Goal: Task Accomplishment & Management: Manage account settings

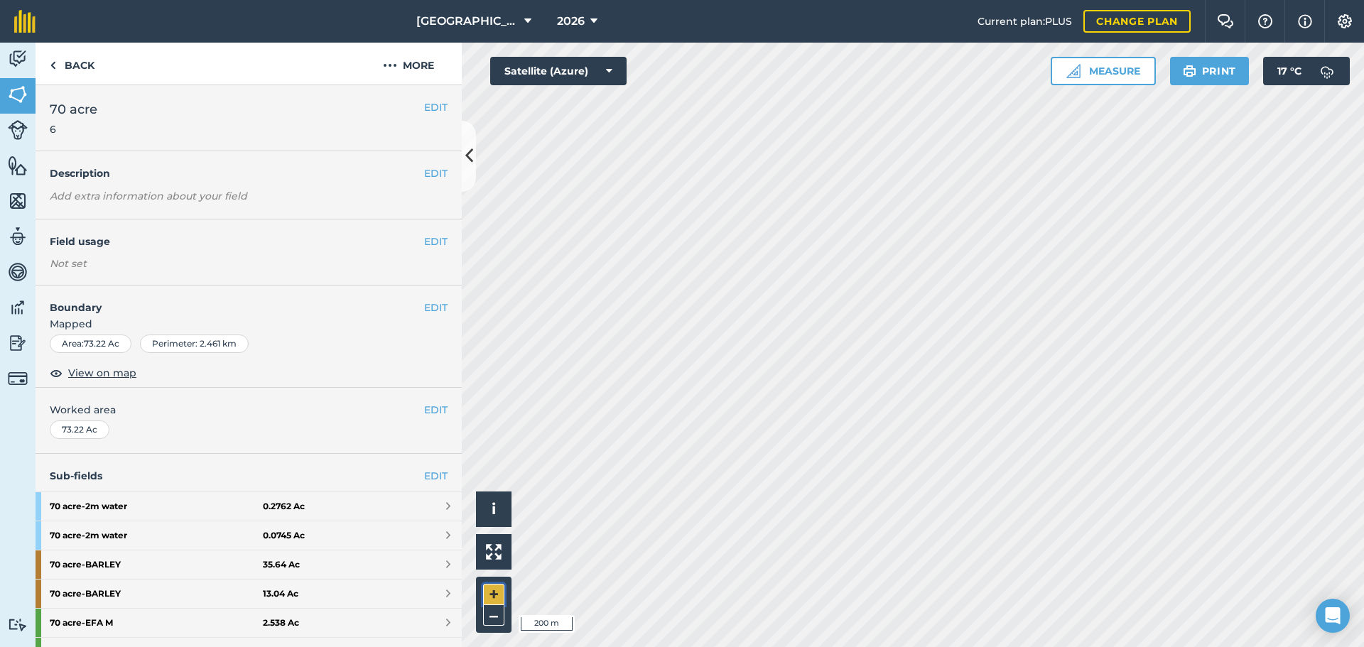
click at [489, 600] on button "+" at bounding box center [493, 594] width 21 height 21
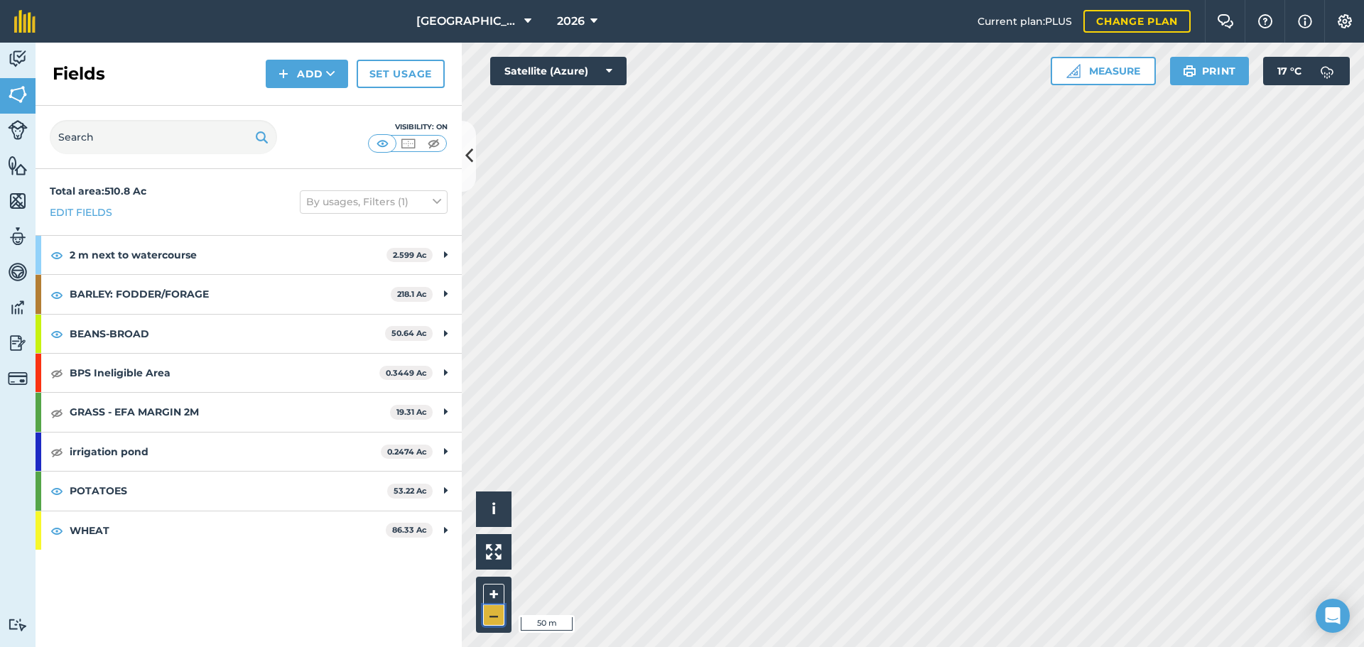
click at [493, 617] on button "–" at bounding box center [493, 615] width 21 height 21
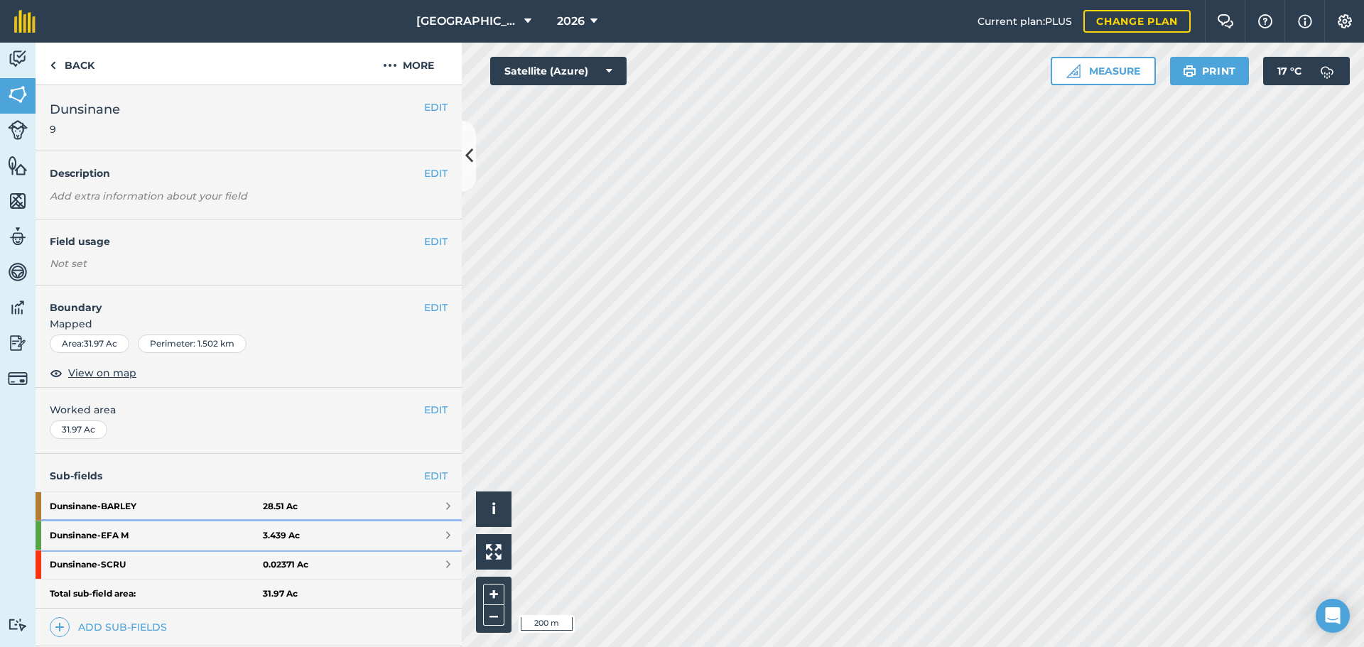
click at [308, 532] on link "Dunsinane - EFA M 3.439 Ac" at bounding box center [249, 535] width 426 height 28
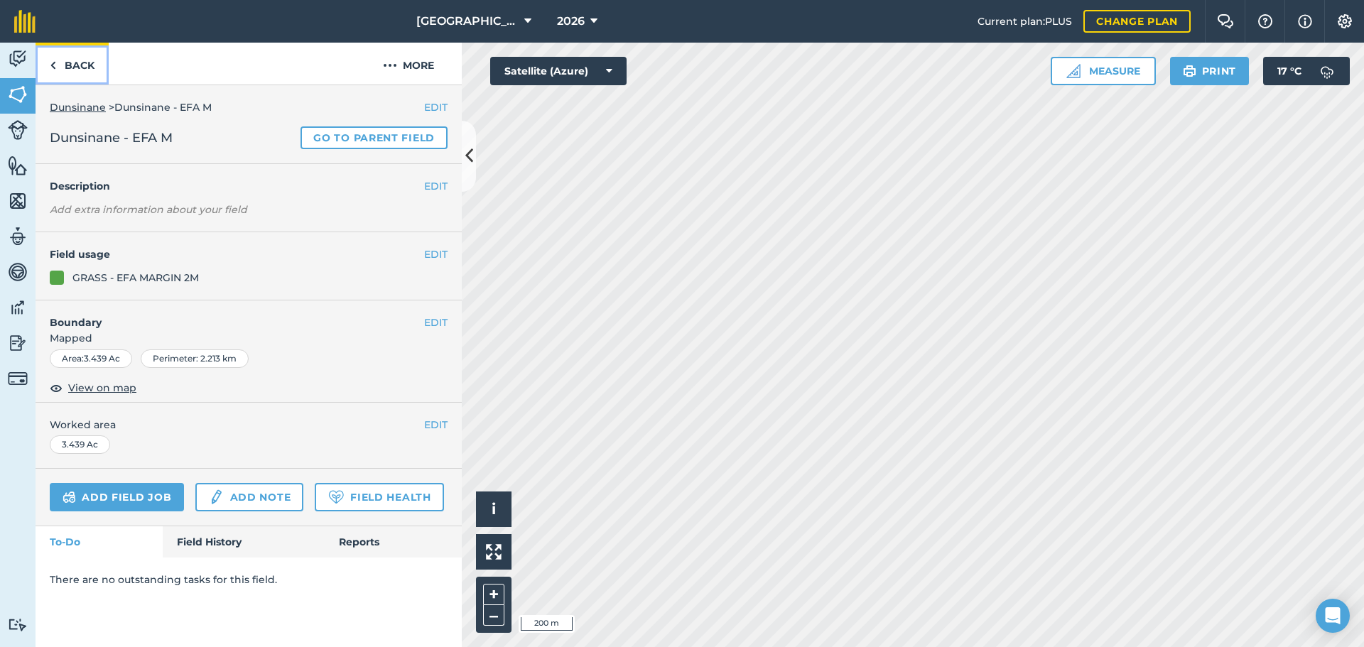
click at [64, 82] on link "Back" at bounding box center [72, 64] width 73 height 42
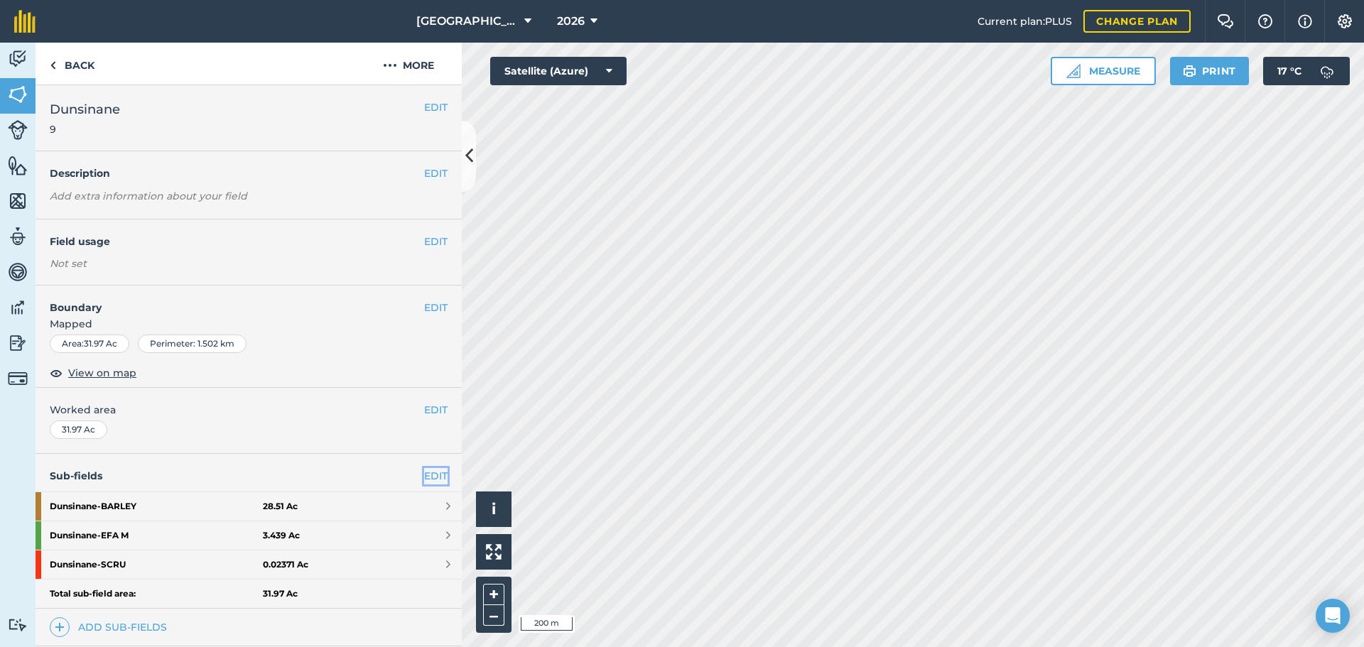
click at [424, 469] on link "EDIT" at bounding box center [435, 476] width 23 height 16
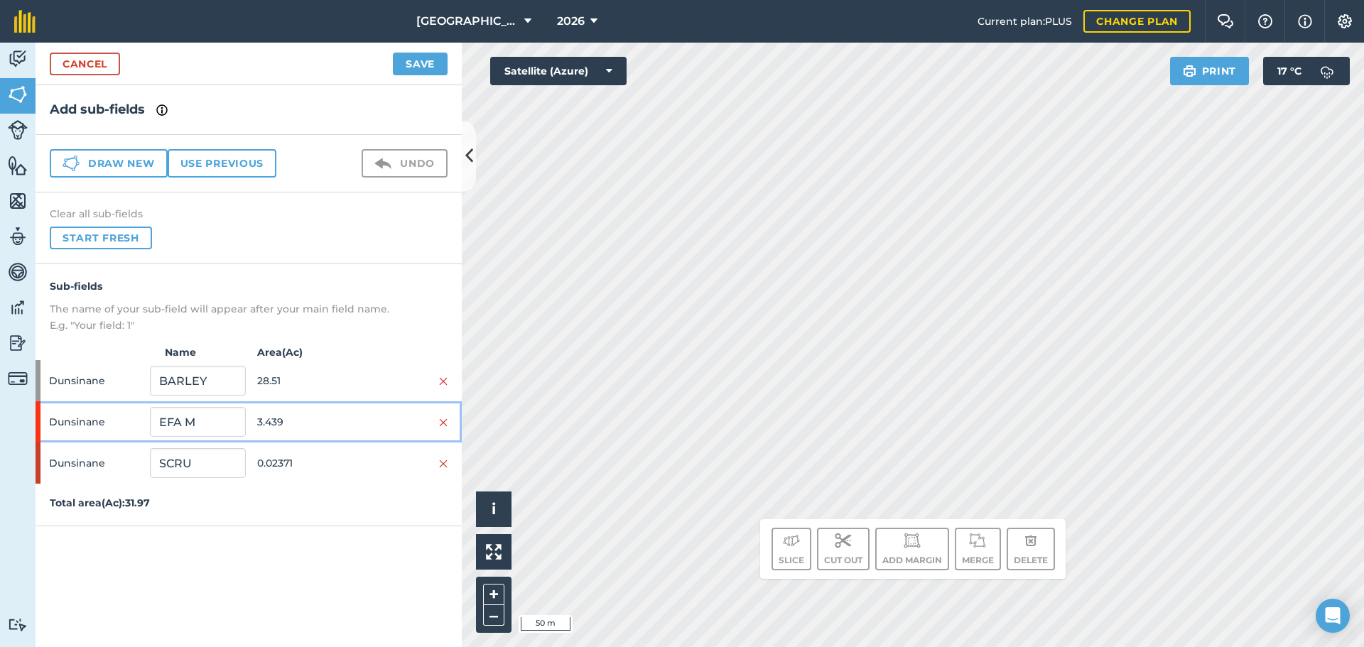
click at [337, 423] on span "3.439" at bounding box center [304, 421] width 95 height 27
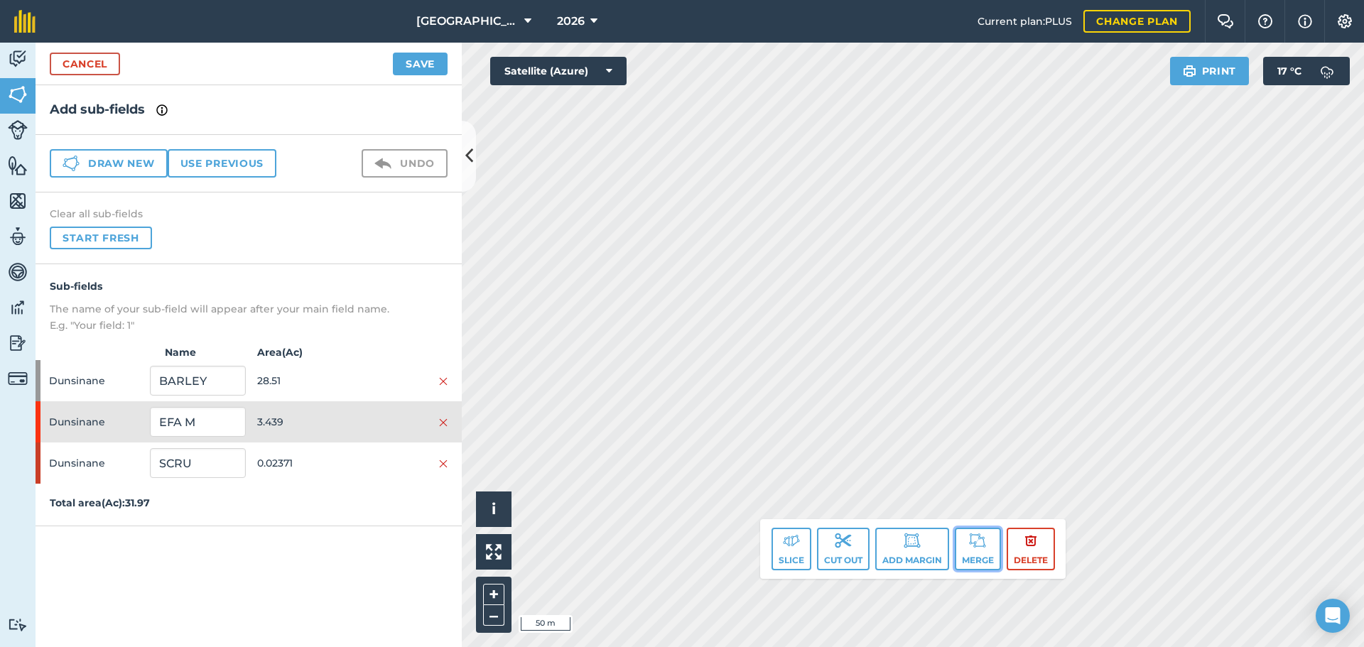
click at [995, 550] on button "Merge" at bounding box center [978, 549] width 46 height 43
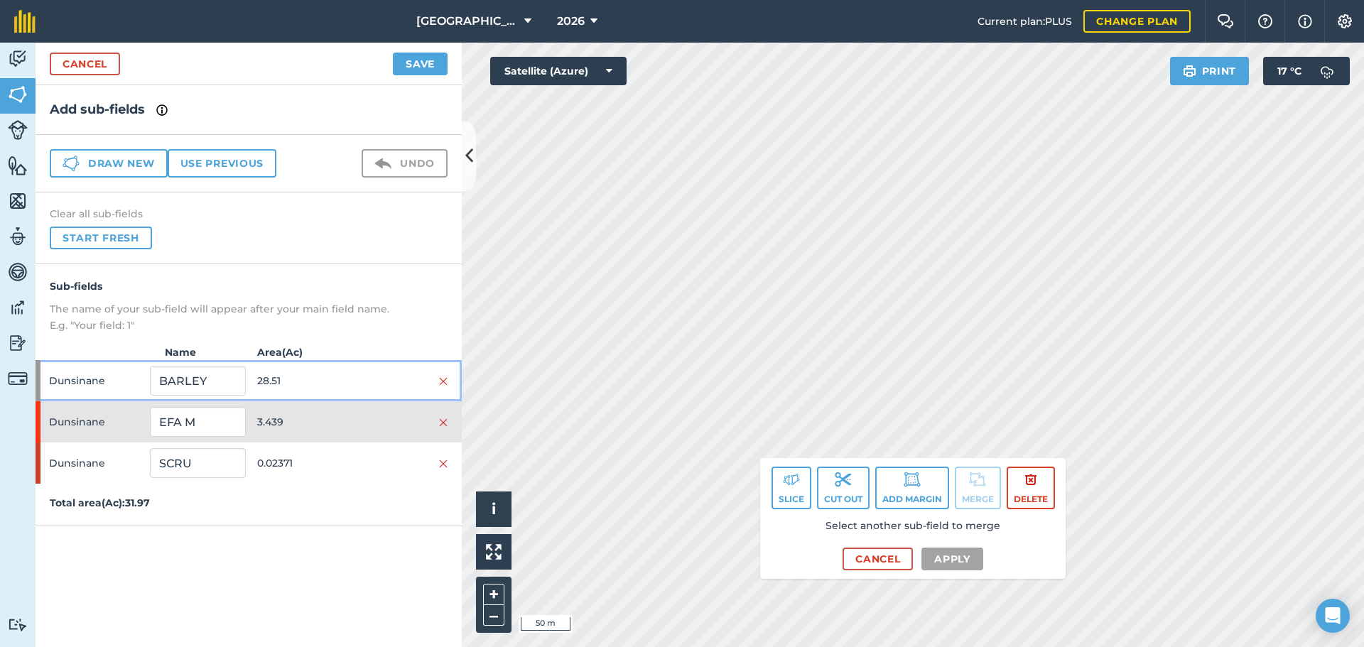
click at [317, 378] on span "28.51" at bounding box center [304, 380] width 95 height 27
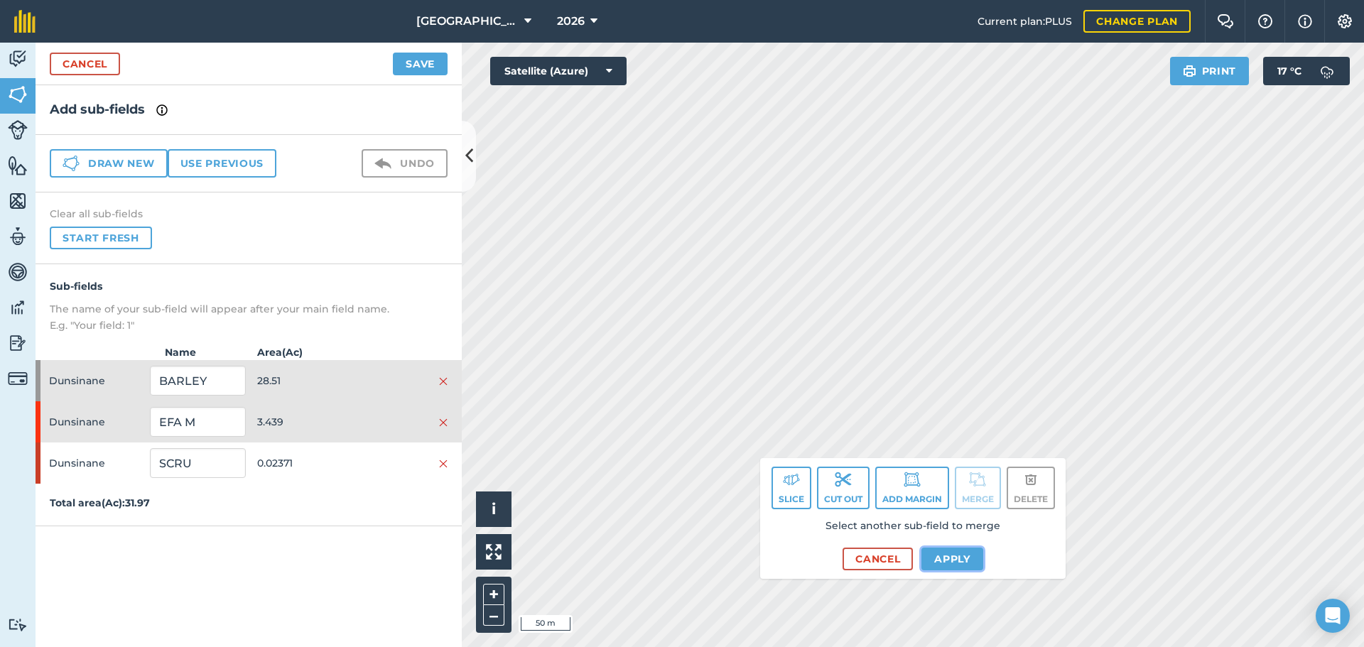
click at [955, 562] on button "Apply" at bounding box center [952, 559] width 62 height 23
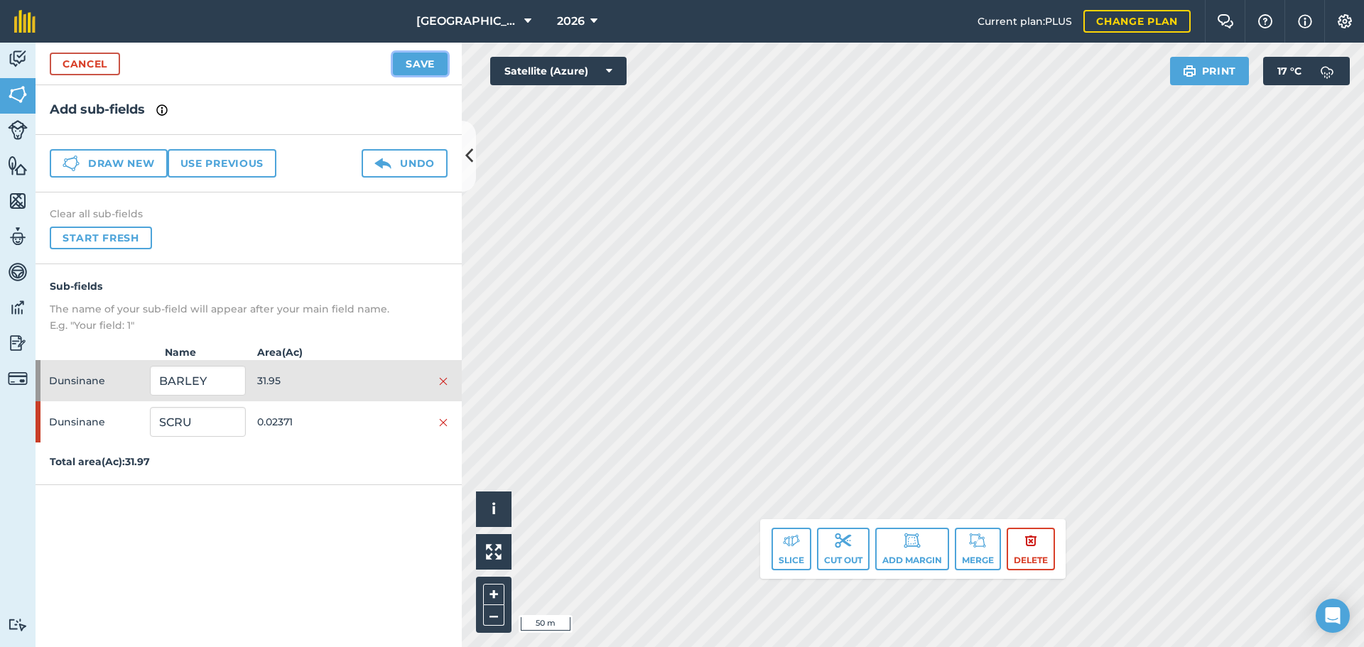
click at [418, 62] on button "Save" at bounding box center [420, 64] width 55 height 23
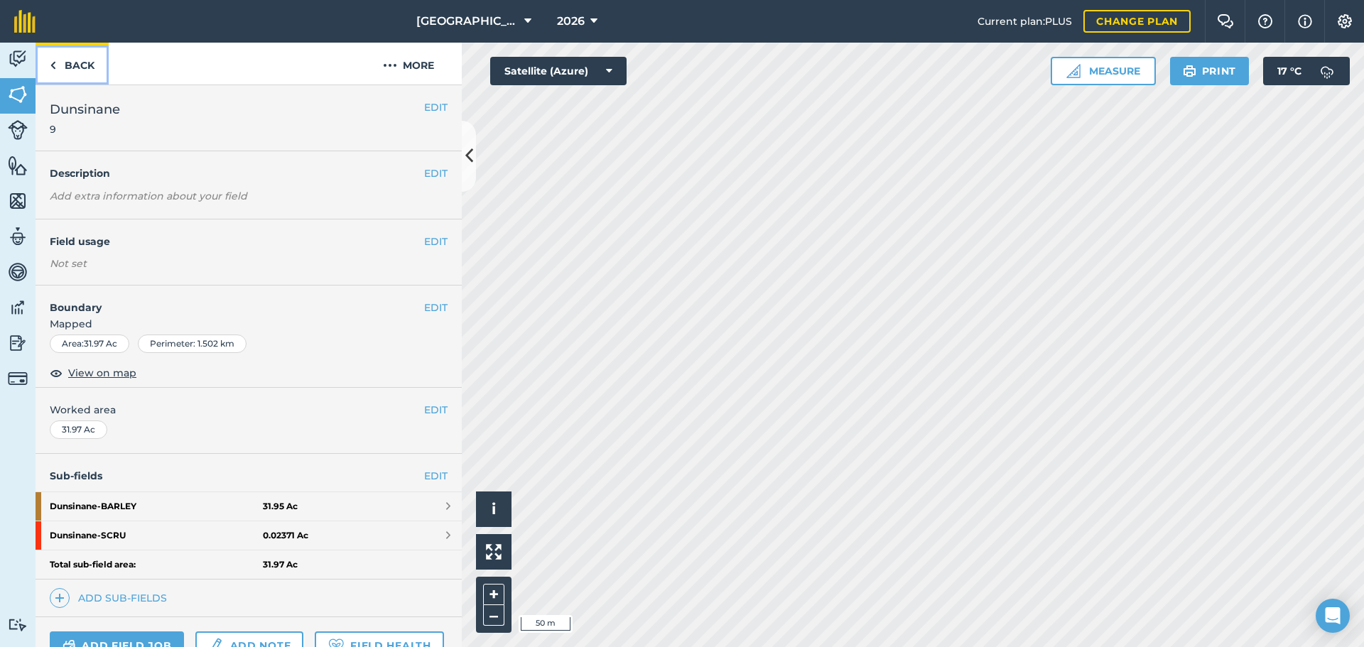
click at [77, 61] on link "Back" at bounding box center [72, 64] width 73 height 42
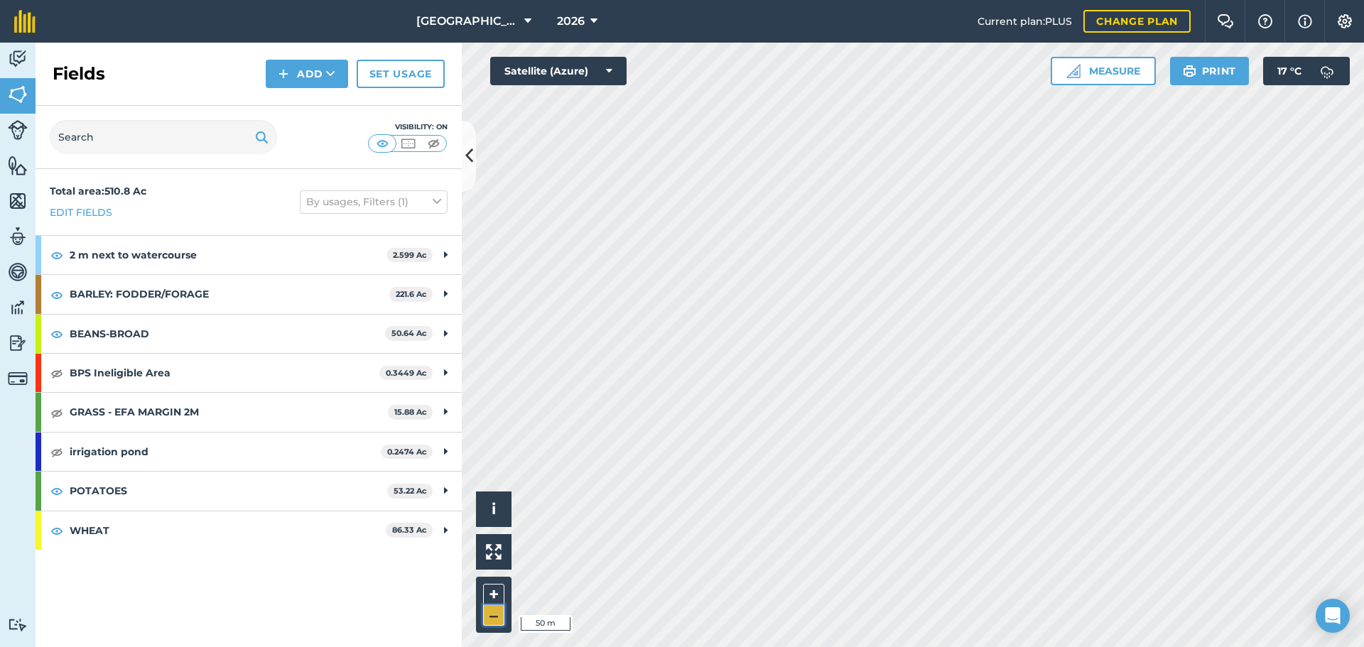
click at [496, 617] on button "–" at bounding box center [493, 615] width 21 height 21
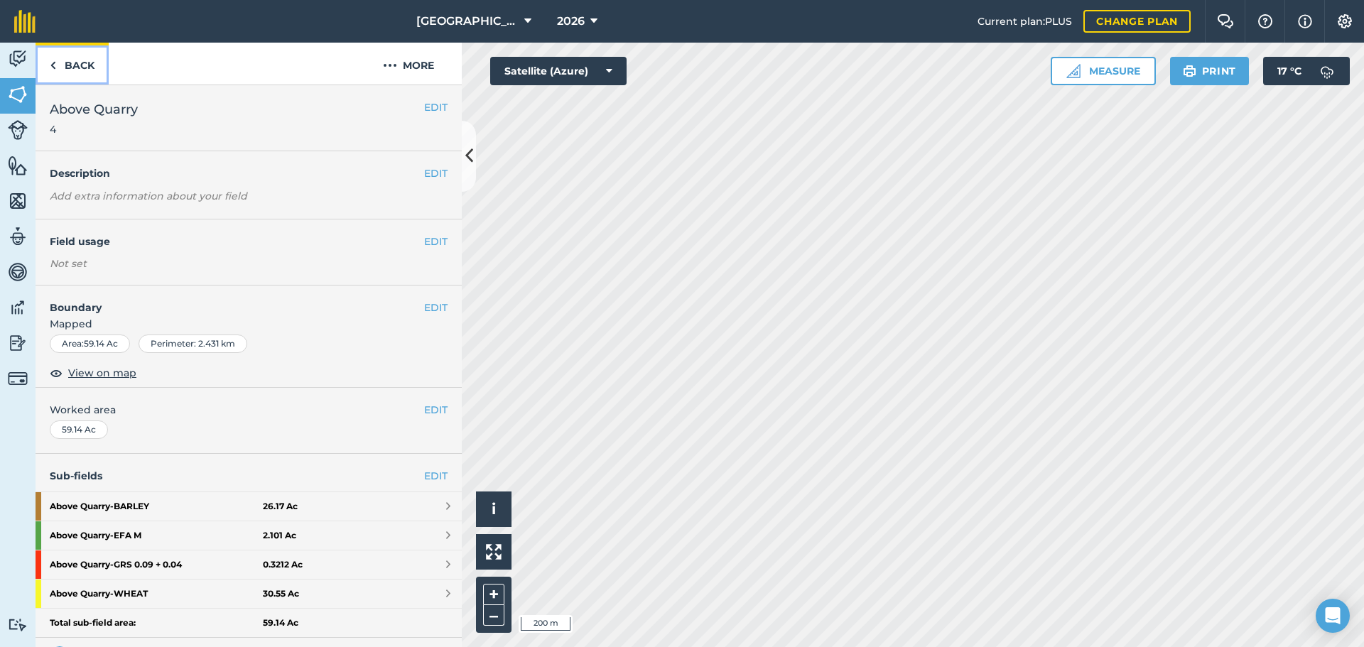
click at [72, 58] on link "Back" at bounding box center [72, 64] width 73 height 42
click at [72, 67] on link "Back" at bounding box center [72, 64] width 73 height 42
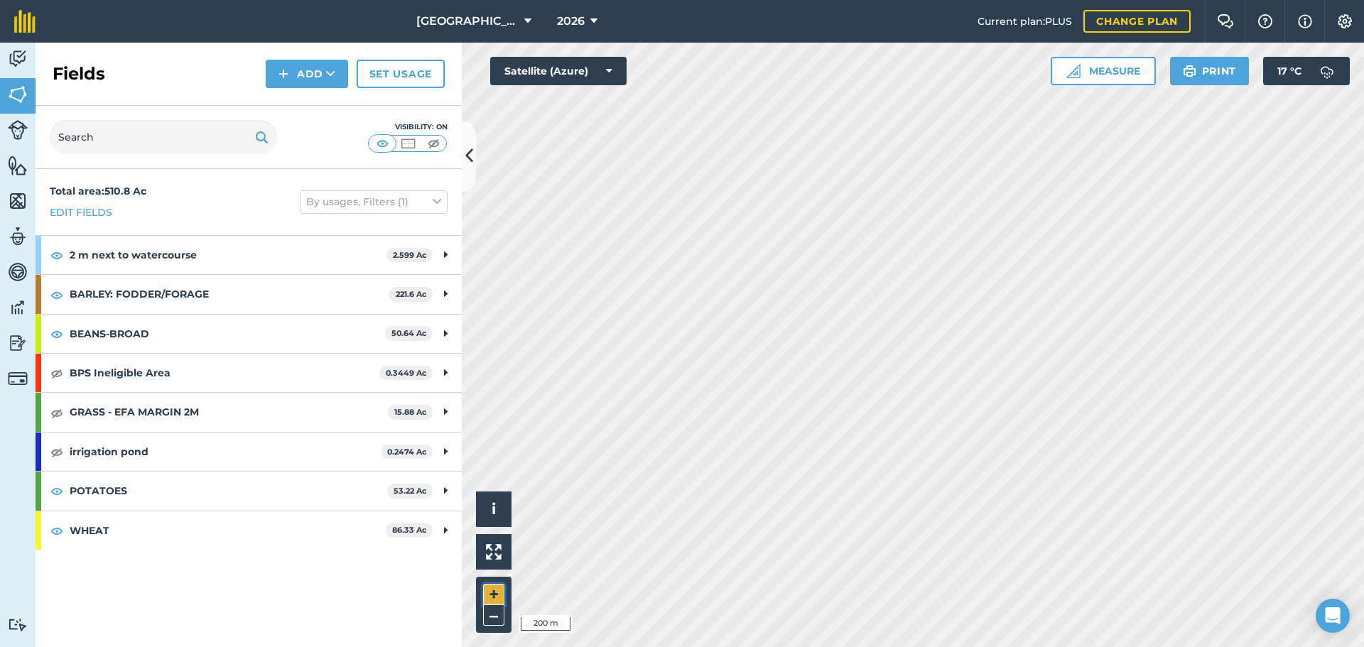
click at [494, 591] on button "+" at bounding box center [493, 594] width 21 height 21
click at [326, 321] on div "Activity Fields Livestock Features Maps Team Vehicles Data Reporting Billing Tu…" at bounding box center [682, 345] width 1364 height 605
click at [485, 621] on button "–" at bounding box center [493, 615] width 21 height 21
click at [617, 646] on html "[GEOGRAPHIC_DATA] 2026 Current plan : PLUS Change plan Farm Chat Help Info Sett…" at bounding box center [682, 323] width 1364 height 647
click at [494, 587] on button "+" at bounding box center [493, 594] width 21 height 21
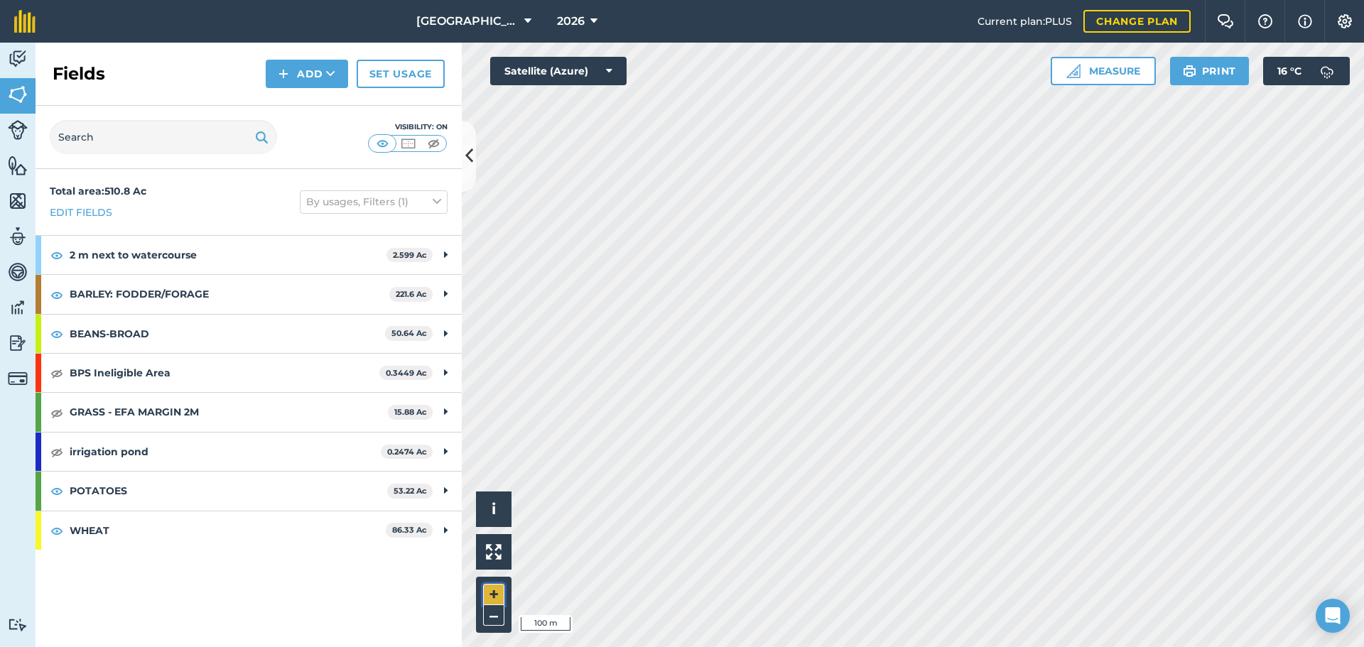
click at [494, 587] on button "+" at bounding box center [493, 594] width 21 height 21
click at [500, 612] on button "–" at bounding box center [493, 615] width 21 height 21
